Goal: Transaction & Acquisition: Obtain resource

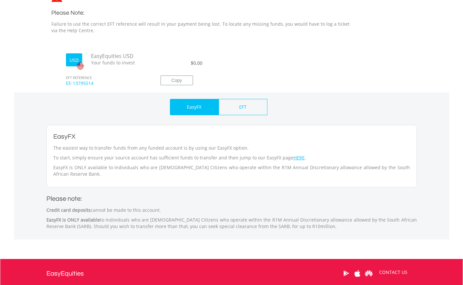
scroll to position [199, 0]
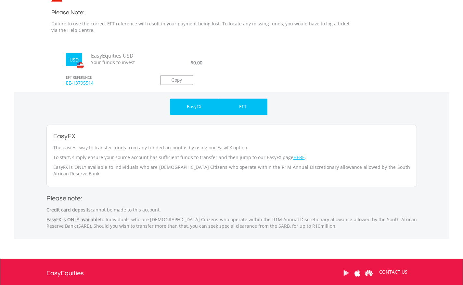
click at [243, 104] on p "EFT" at bounding box center [242, 106] width 7 height 6
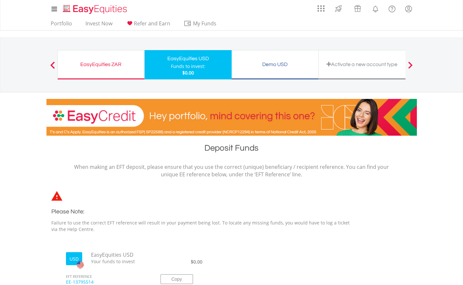
scroll to position [0, 0]
click at [60, 22] on link "Portfolio" at bounding box center [61, 25] width 27 height 10
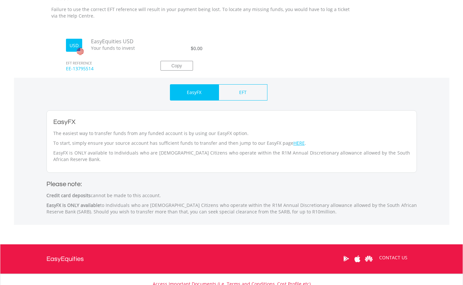
scroll to position [213, 0]
click at [177, 64] on button "Copy" at bounding box center [177, 66] width 32 height 10
click at [293, 141] on link "HERE" at bounding box center [298, 143] width 11 height 6
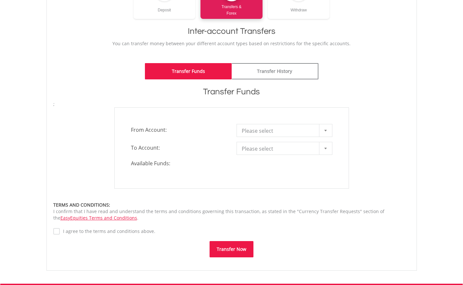
scroll to position [117, 0]
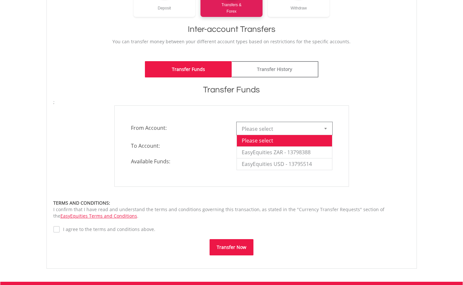
click at [325, 128] on b at bounding box center [325, 129] width 3 height 2
click at [101, 132] on div "**********" at bounding box center [231, 145] width 367 height 81
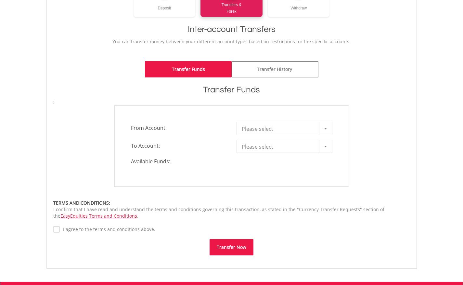
click at [326, 147] on div at bounding box center [325, 146] width 13 height 12
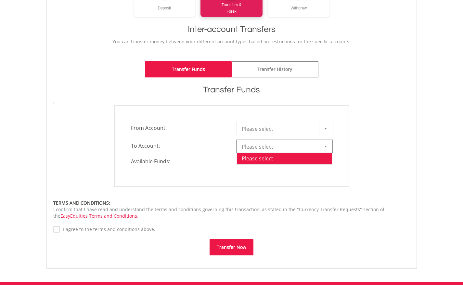
click at [304, 177] on div "**********" at bounding box center [231, 145] width 235 height 81
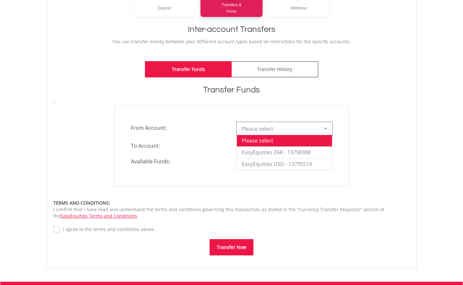
click at [327, 127] on div at bounding box center [325, 128] width 13 height 12
click at [305, 151] on li "EasyEquities ZAR - 13798388" at bounding box center [284, 152] width 95 height 12
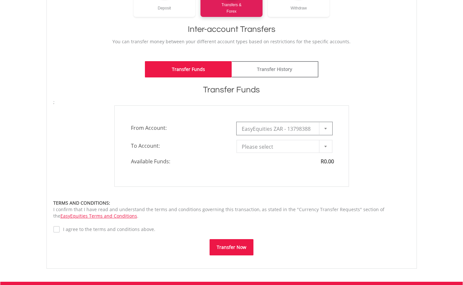
click at [325, 145] on div at bounding box center [325, 146] width 13 height 12
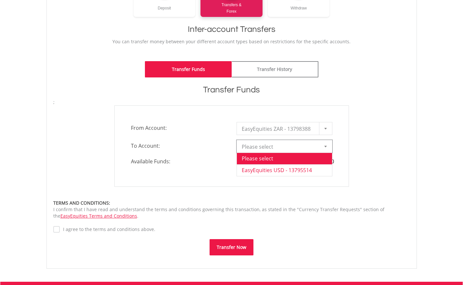
click at [298, 170] on li "EasyEquities USD - 13795514" at bounding box center [284, 170] width 95 height 12
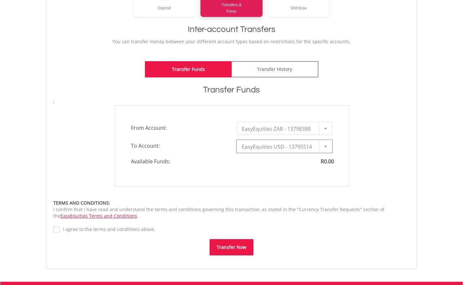
type input "*"
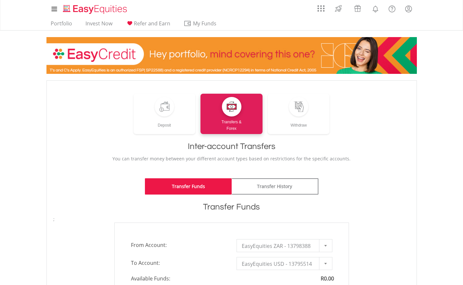
scroll to position [0, 0]
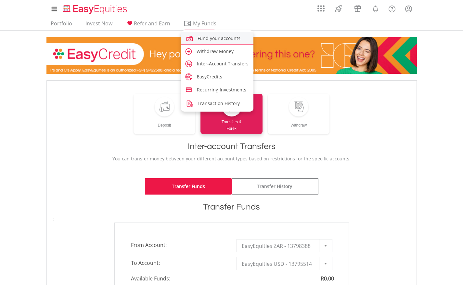
click at [206, 38] on span "Fund your accounts" at bounding box center [219, 38] width 43 height 6
